Goal: Task Accomplishment & Management: Complete application form

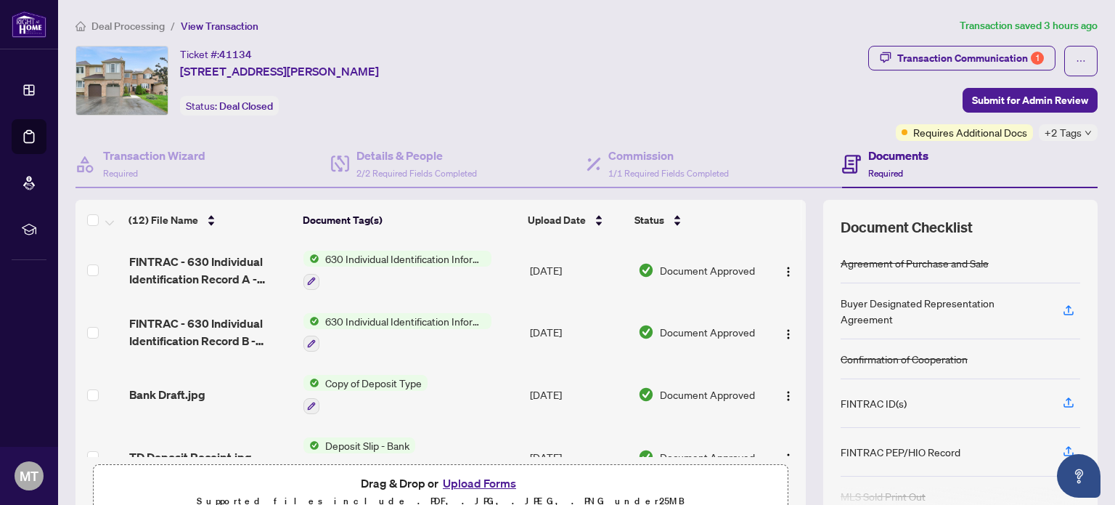
scroll to position [218, 0]
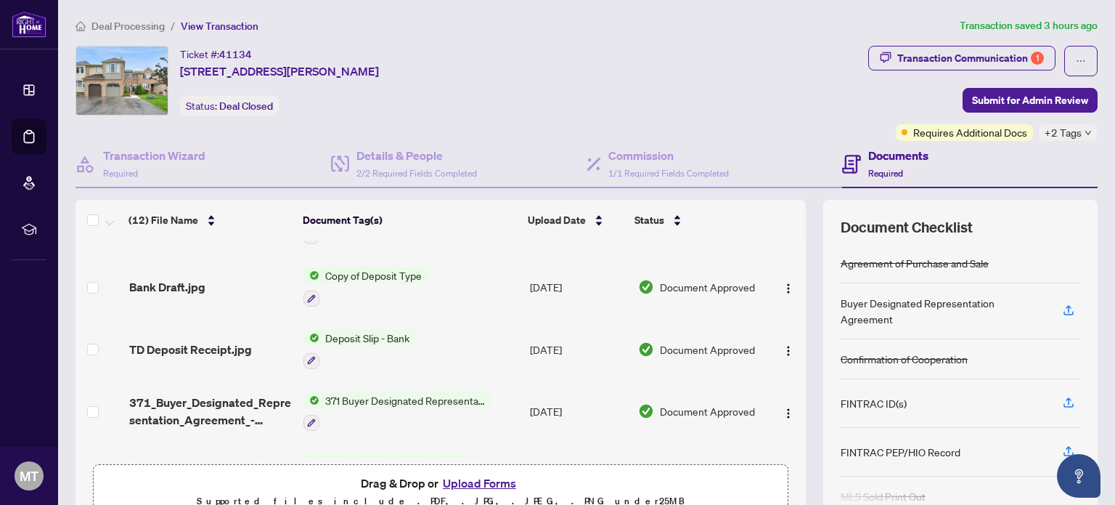
click at [495, 485] on button "Upload Forms" at bounding box center [480, 482] width 82 height 19
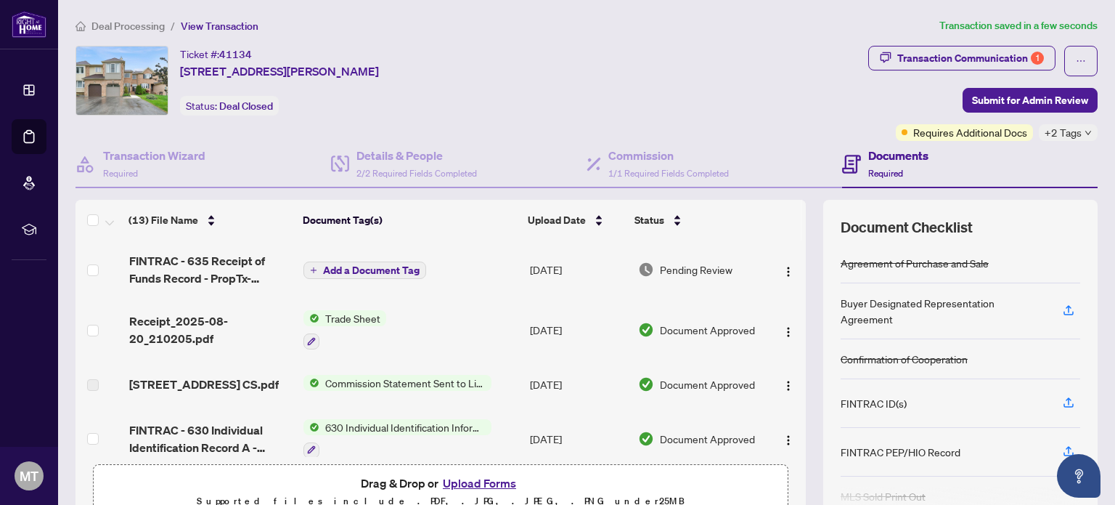
click at [373, 268] on span "Add a Document Tag" at bounding box center [371, 270] width 97 height 10
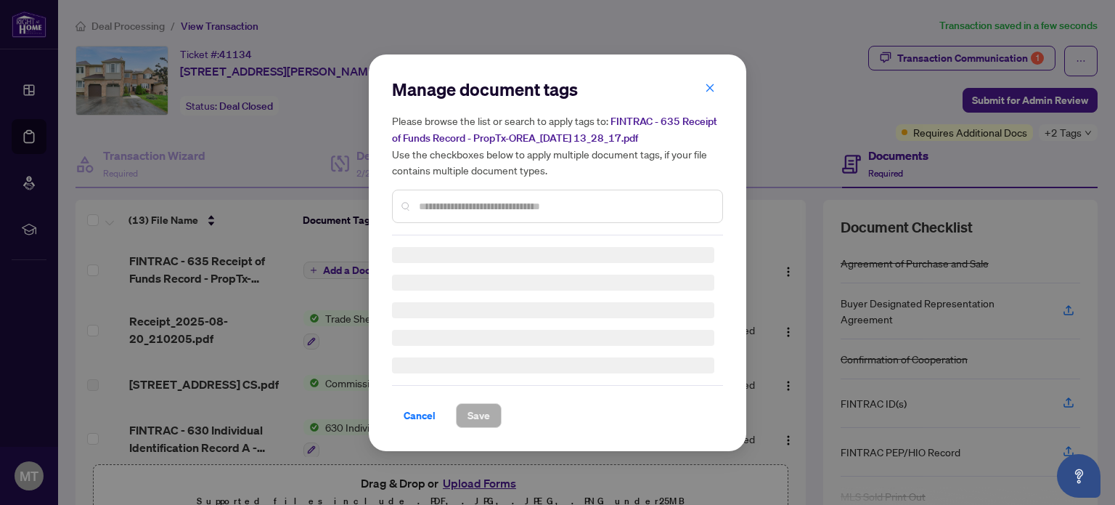
click at [462, 203] on div "Manage document tags Please browse the list or search to apply tags to: FINTRAC…" at bounding box center [557, 157] width 331 height 158
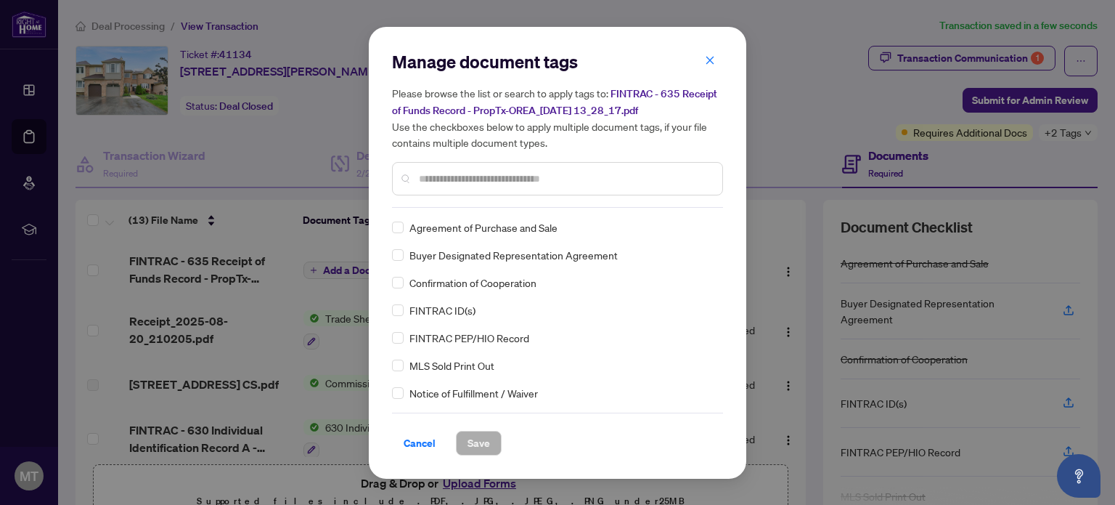
click at [466, 174] on input "text" at bounding box center [565, 179] width 292 height 16
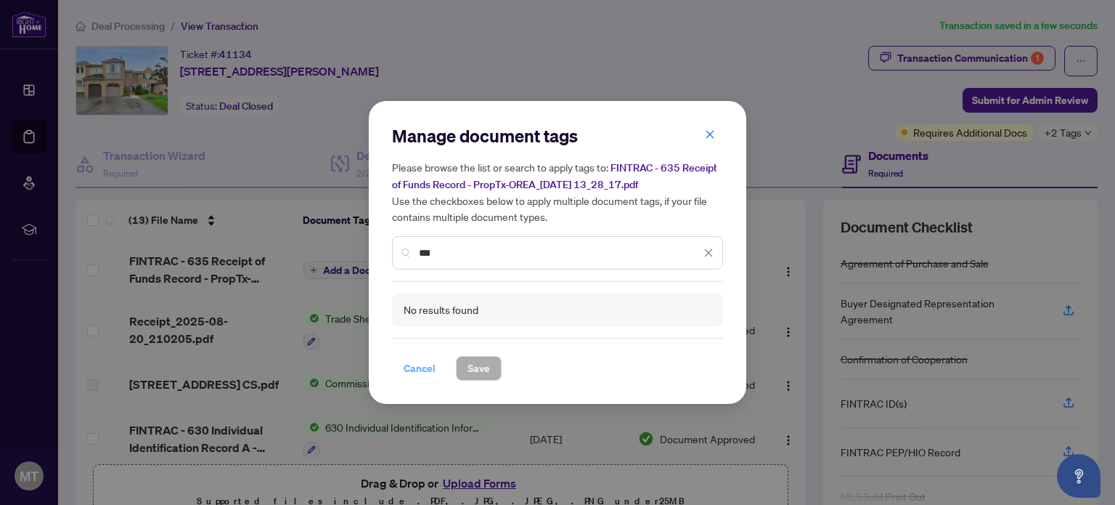
type input "***"
click at [416, 368] on span "Cancel" at bounding box center [420, 368] width 32 height 23
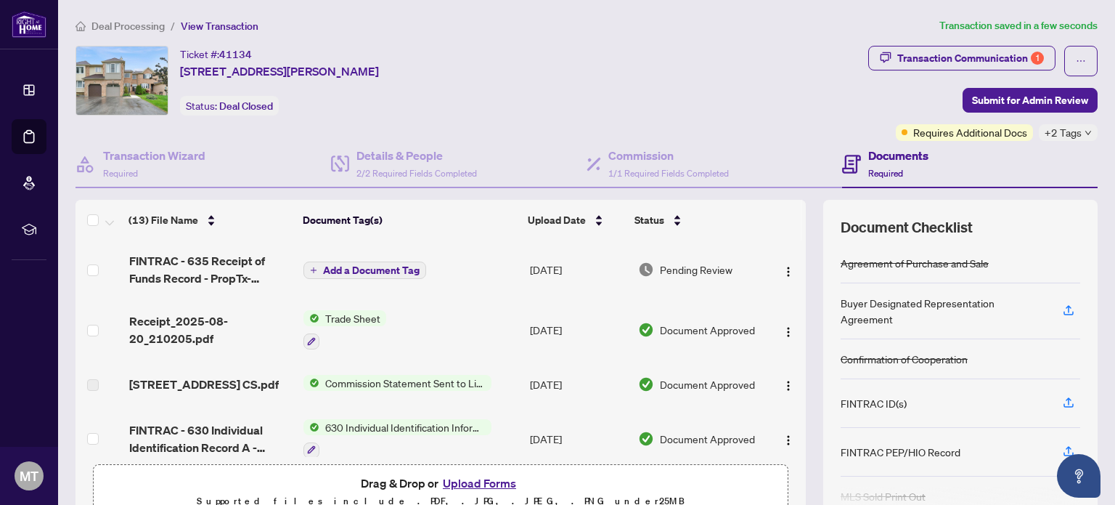
click at [386, 270] on span "Add a Document Tag" at bounding box center [371, 270] width 97 height 10
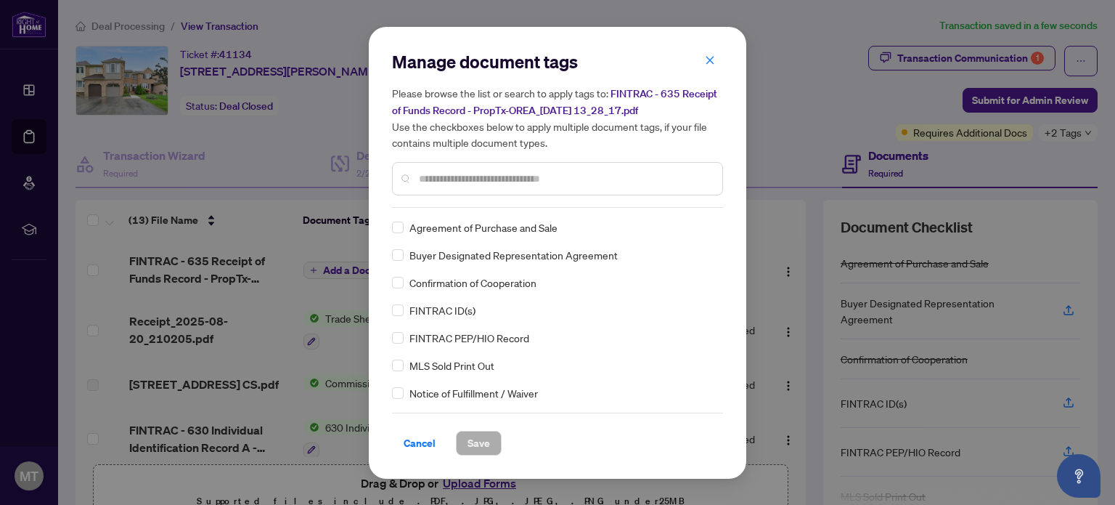
click at [488, 203] on div "Manage document tags Please browse the list or search to apply tags to: FINTRAC…" at bounding box center [557, 129] width 331 height 158
click at [487, 174] on input "text" at bounding box center [565, 179] width 292 height 16
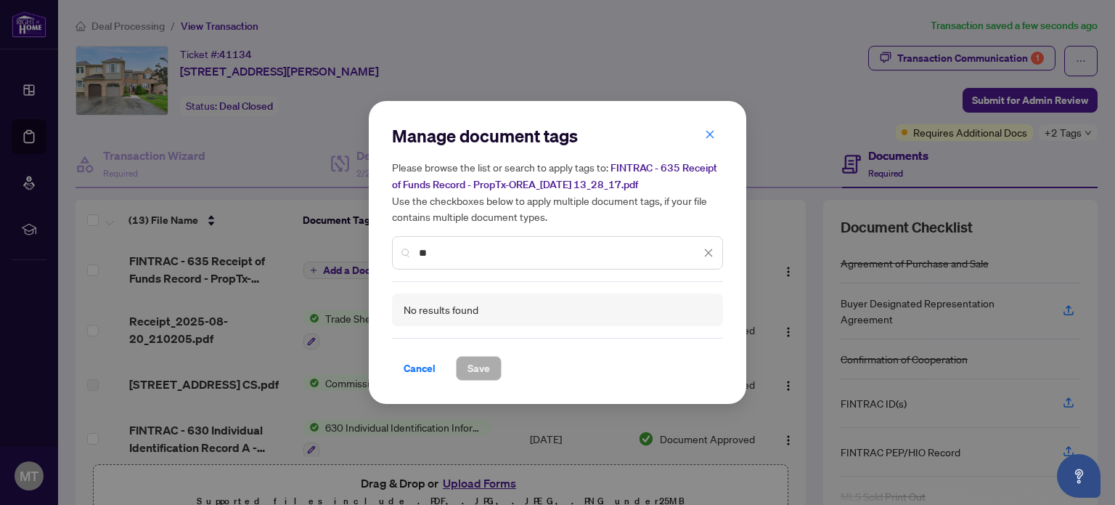
type input "*"
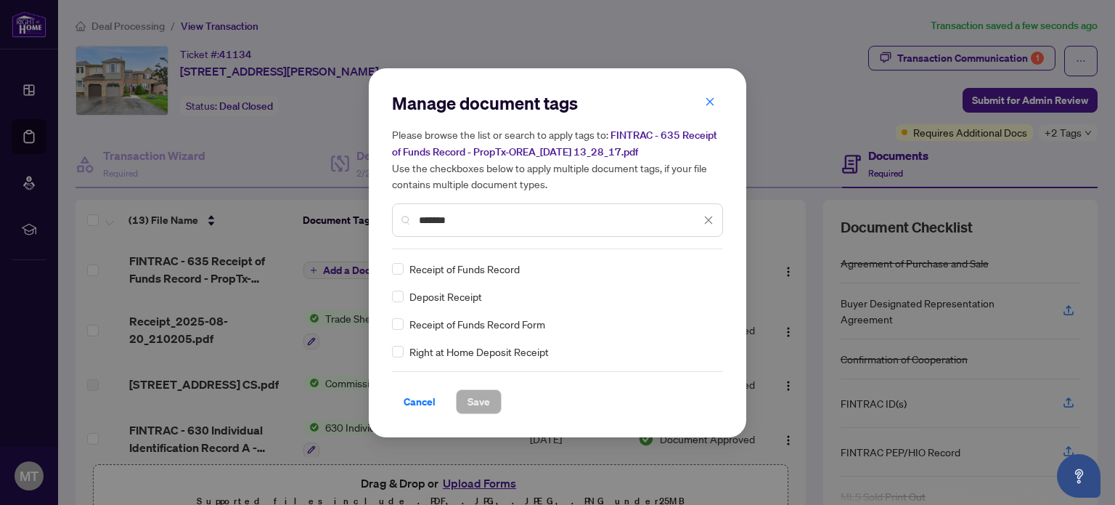
type input "*******"
click at [473, 397] on span "Save" at bounding box center [479, 401] width 23 height 23
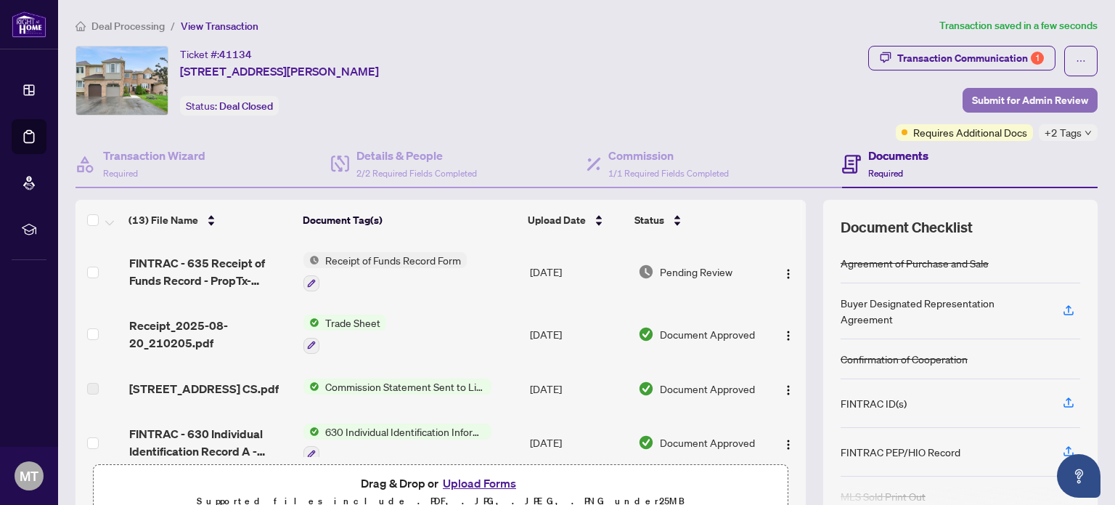
click at [1015, 97] on span "Submit for Admin Review" at bounding box center [1030, 100] width 116 height 23
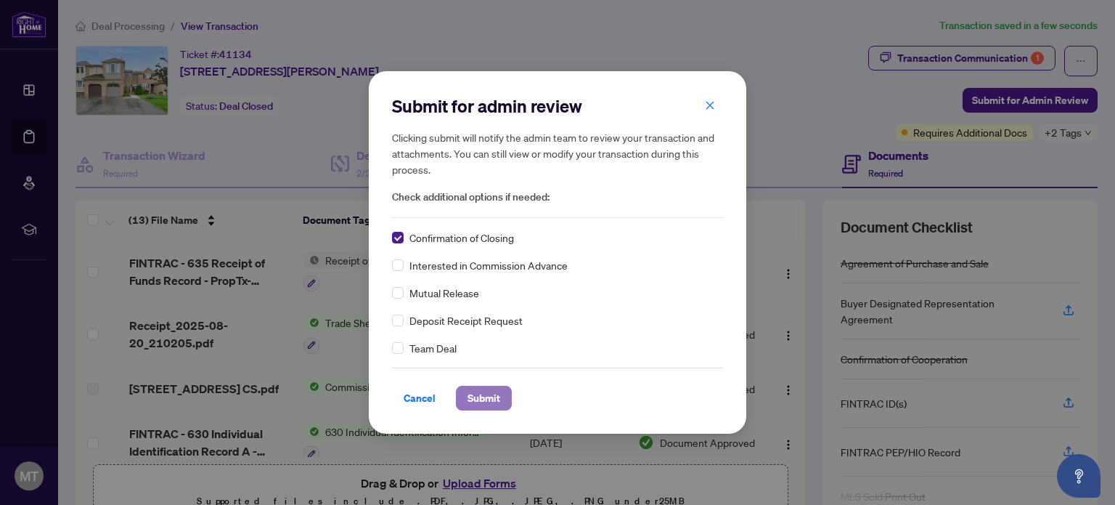
click at [486, 397] on span "Submit" at bounding box center [484, 397] width 33 height 23
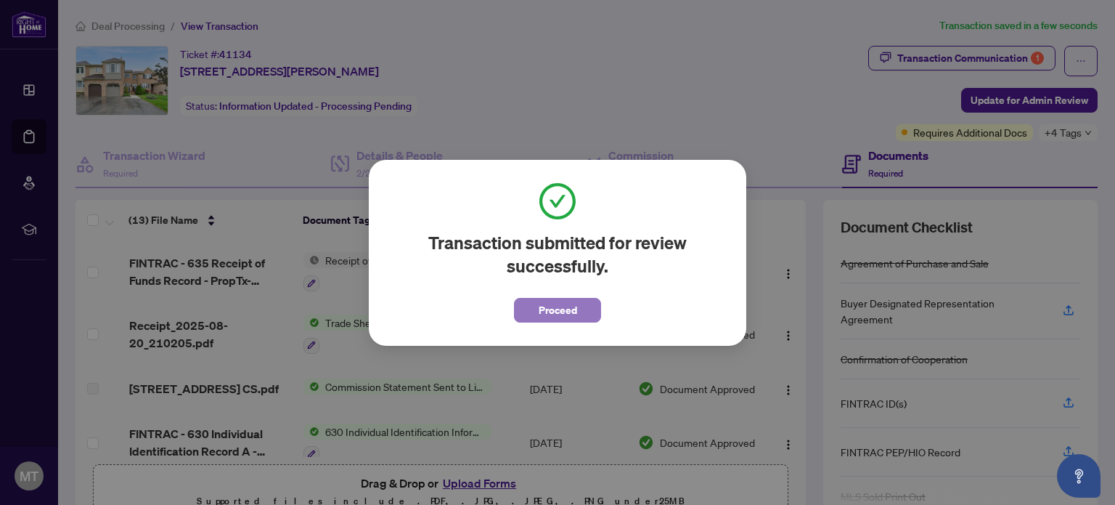
click at [545, 308] on span "Proceed" at bounding box center [558, 309] width 38 height 23
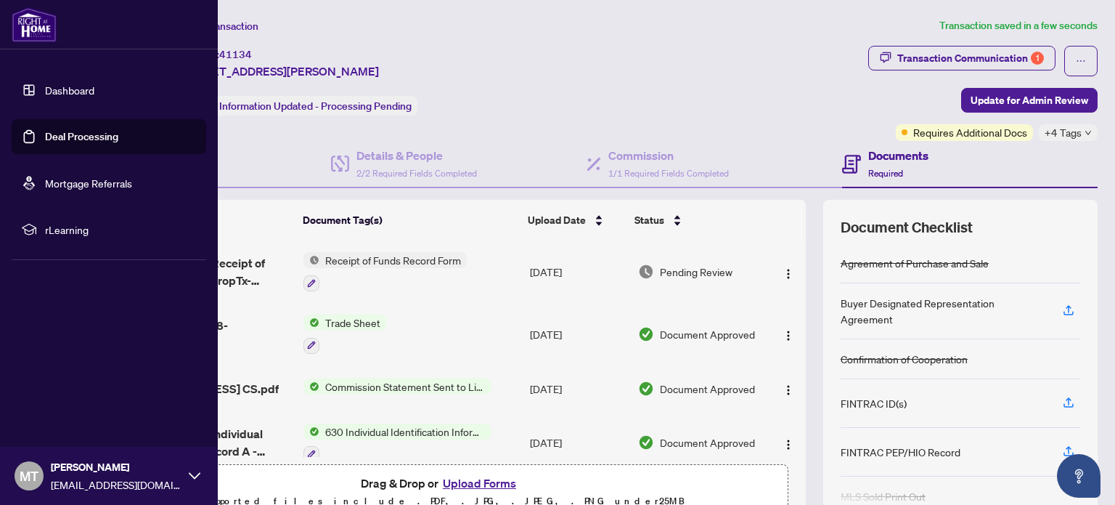
click at [65, 134] on link "Deal Processing" at bounding box center [81, 136] width 73 height 13
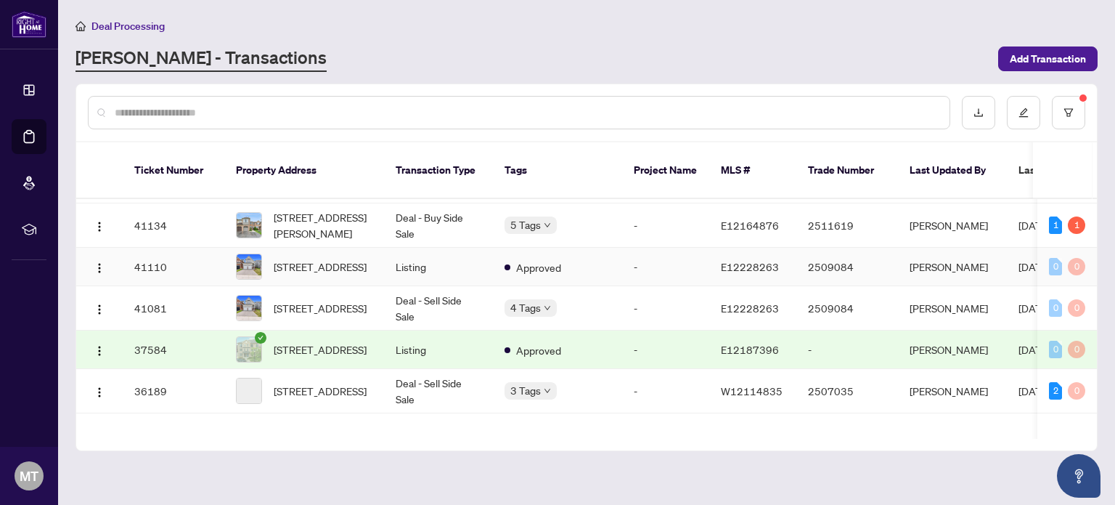
scroll to position [218, 0]
